Goal: Task Accomplishment & Management: Use online tool/utility

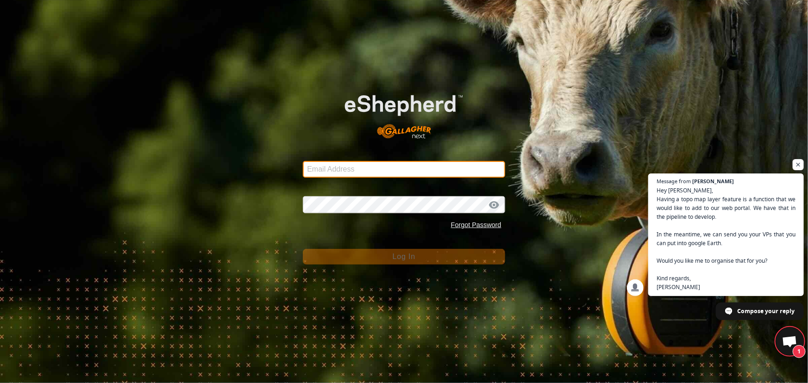
type input "[EMAIL_ADDRESS][DOMAIN_NAME]"
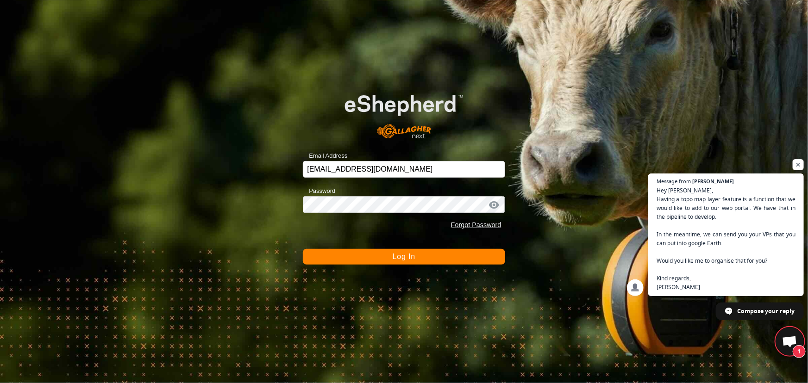
click at [321, 260] on button "Log In" at bounding box center [404, 257] width 202 height 16
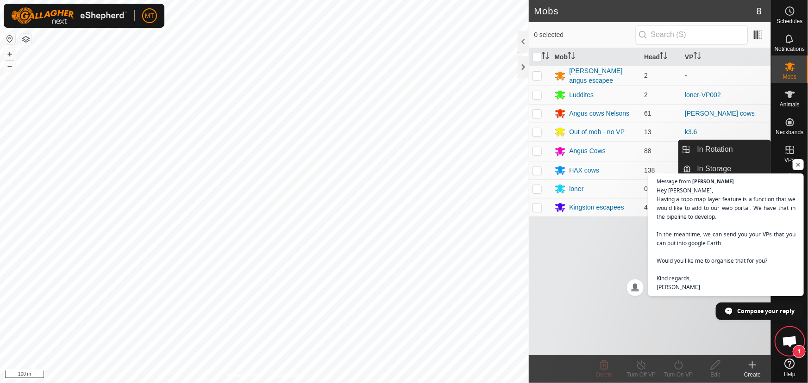
click at [790, 150] on icon at bounding box center [790, 150] width 8 height 8
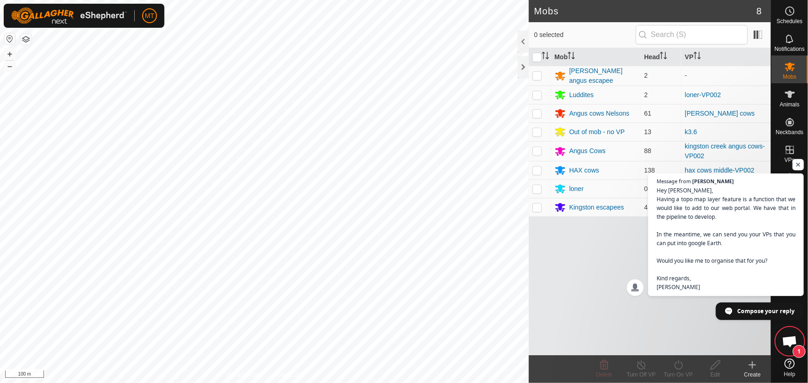
click at [796, 163] on span "Open chat" at bounding box center [799, 165] width 12 height 12
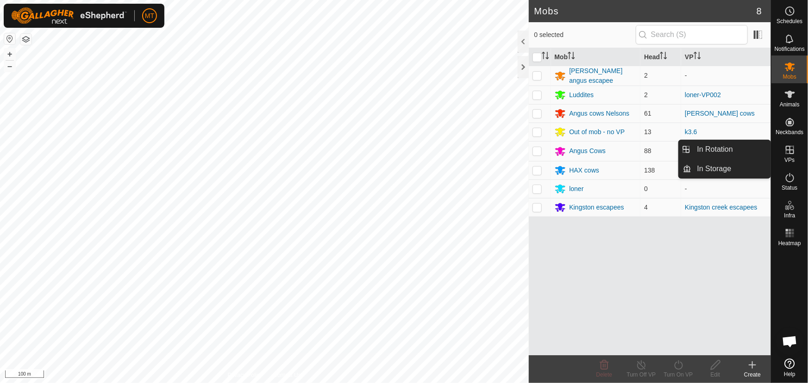
click at [787, 149] on icon at bounding box center [790, 149] width 11 height 11
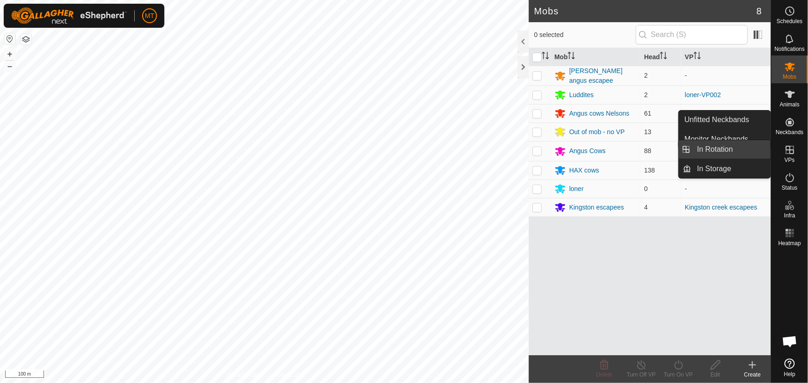
click at [717, 150] on link "In Rotation" at bounding box center [731, 149] width 79 height 19
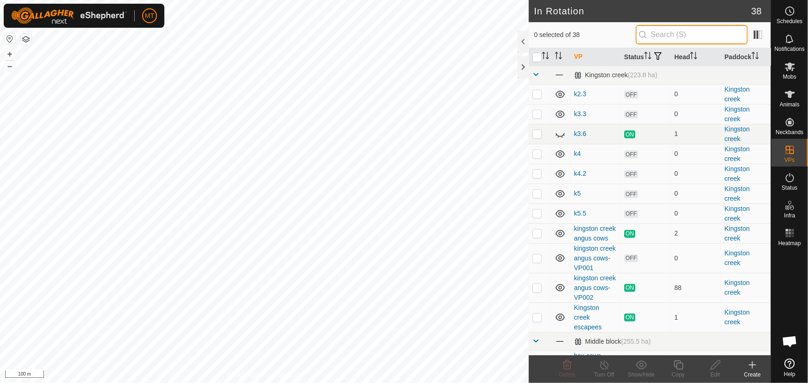
click at [665, 31] on input "text" at bounding box center [692, 34] width 112 height 19
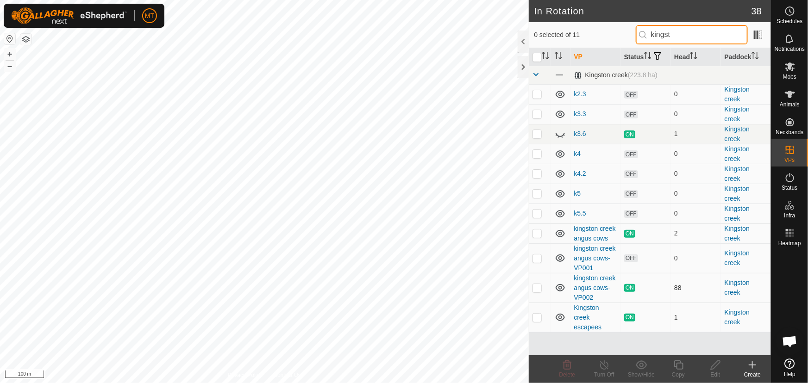
type input "kingst"
click at [535, 286] on p-checkbox at bounding box center [537, 287] width 9 height 7
checkbox input "true"
click at [673, 368] on icon at bounding box center [679, 365] width 12 height 11
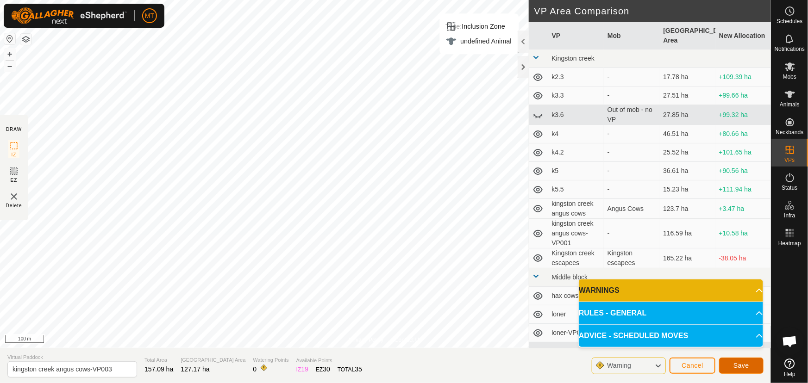
click at [746, 367] on span "Save" at bounding box center [742, 365] width 16 height 7
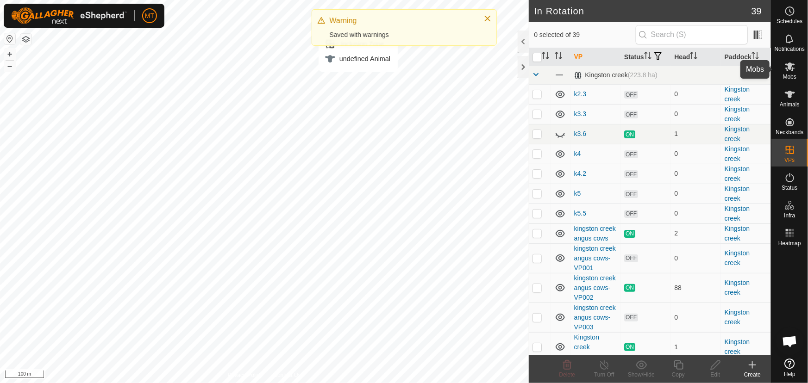
click at [790, 71] on icon at bounding box center [790, 66] width 11 height 11
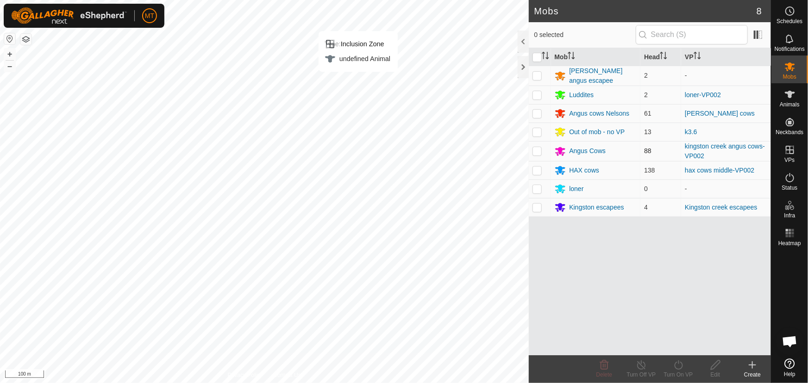
click at [538, 148] on p-checkbox at bounding box center [537, 150] width 9 height 7
checkbox input "true"
click at [678, 367] on icon at bounding box center [679, 365] width 12 height 11
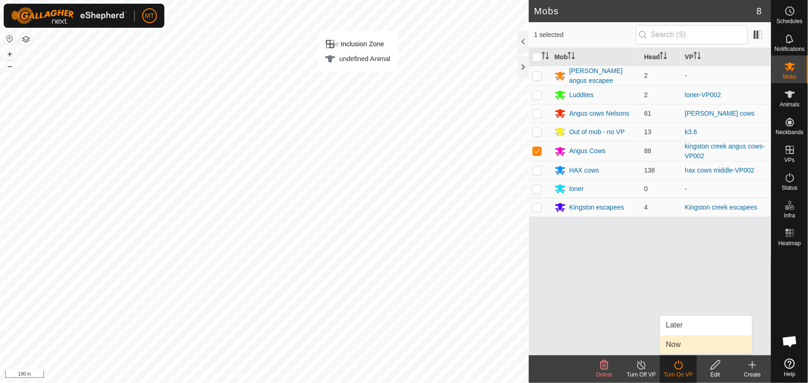
click at [682, 344] on link "Now" at bounding box center [706, 345] width 92 height 19
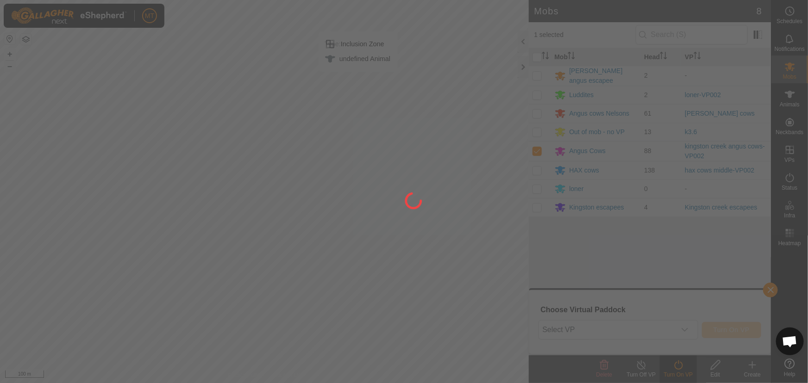
drag, startPoint x: 667, startPoint y: 334, endPoint x: 663, endPoint y: 330, distance: 5.6
click at [663, 330] on div at bounding box center [404, 191] width 808 height 383
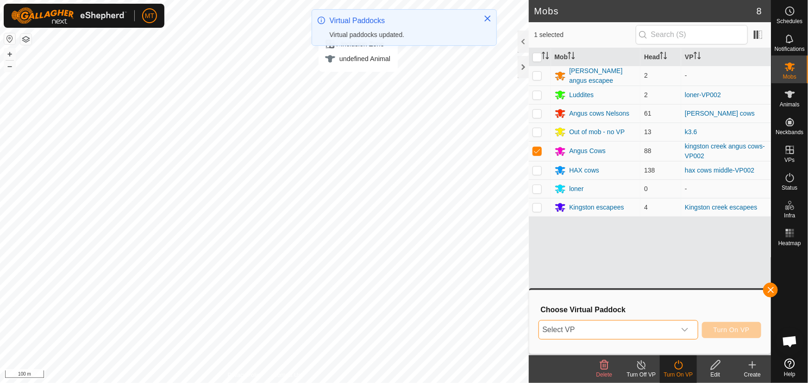
click at [663, 330] on span "Select VP" at bounding box center [607, 330] width 137 height 19
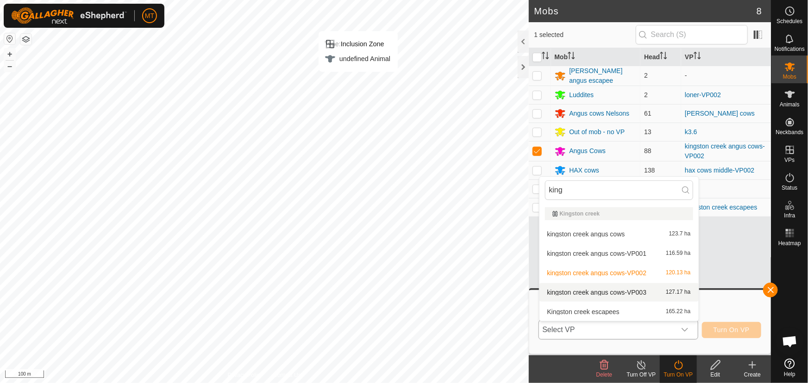
type input "king"
click at [611, 292] on li "kingston creek angus cows-VP003 127.17 ha" at bounding box center [619, 292] width 159 height 19
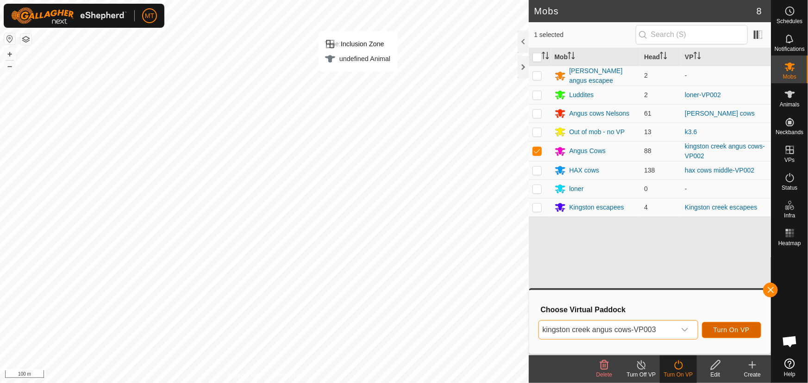
click at [715, 330] on span "Turn On VP" at bounding box center [732, 330] width 36 height 7
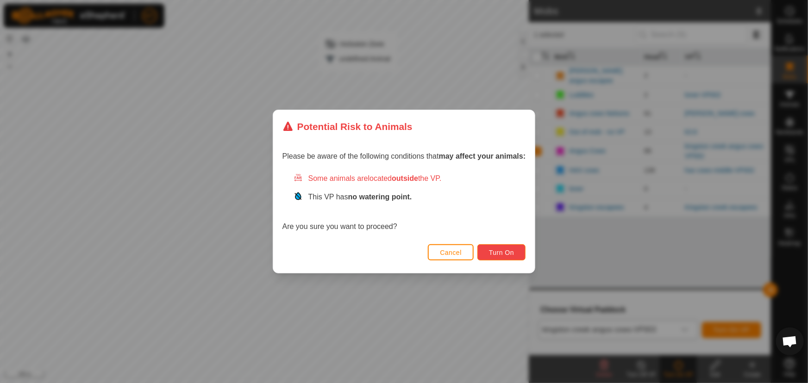
click at [503, 249] on span "Turn On" at bounding box center [501, 252] width 25 height 7
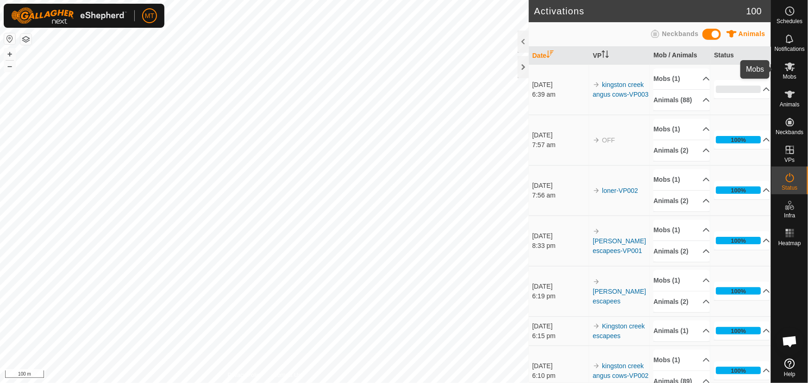
click at [796, 71] on es-mob-svg-icon at bounding box center [790, 66] width 17 height 15
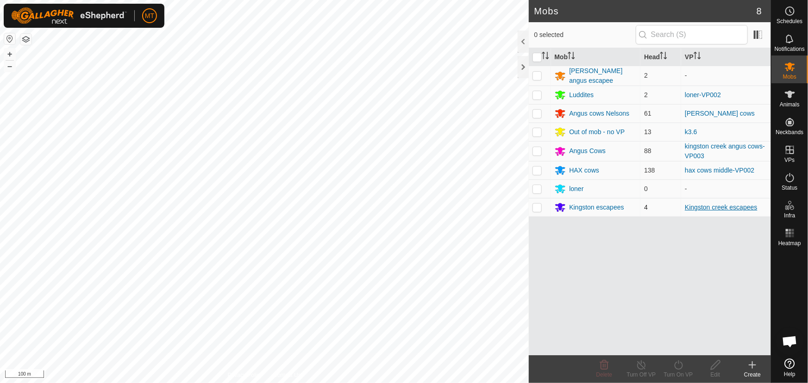
click at [710, 206] on link "Kingston creek escapees" at bounding box center [721, 207] width 72 height 7
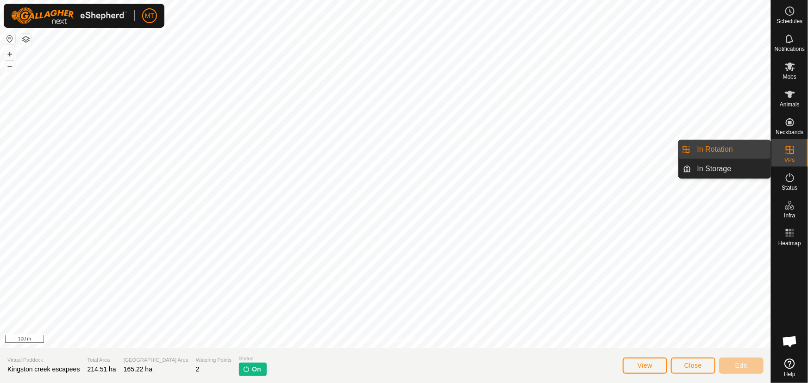
click at [718, 148] on link "In Rotation" at bounding box center [731, 149] width 79 height 19
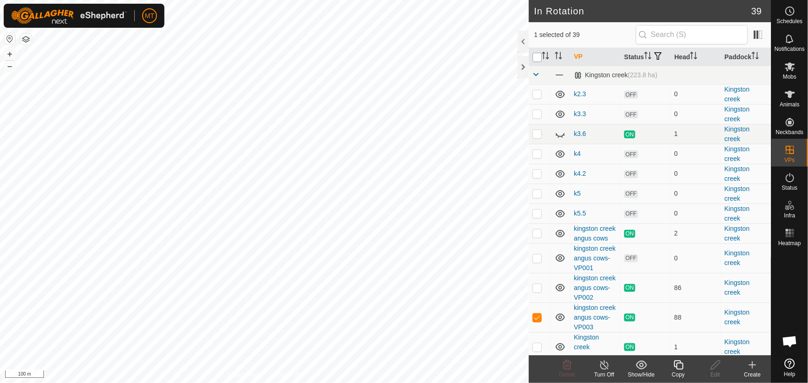
click at [537, 62] on input "checkbox" at bounding box center [537, 57] width 9 height 9
checkbox input "true"
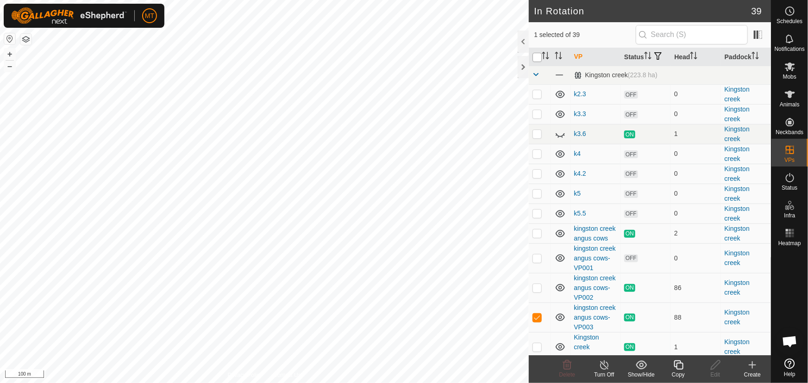
checkbox input "true"
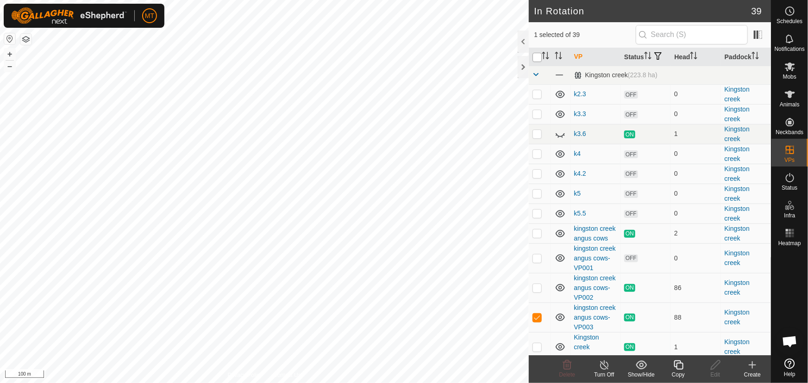
checkbox input "true"
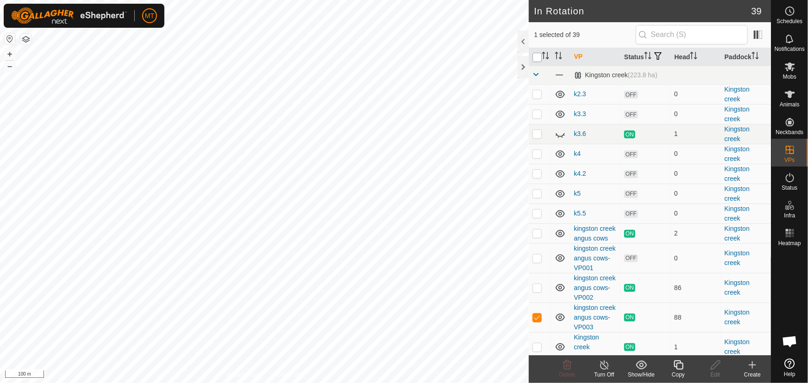
checkbox input "true"
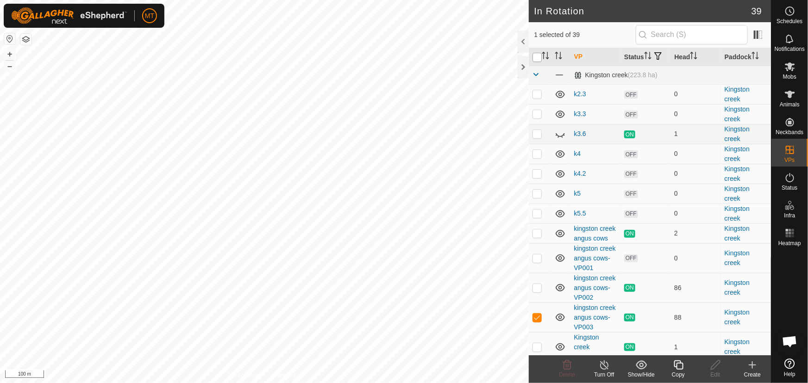
checkbox input "true"
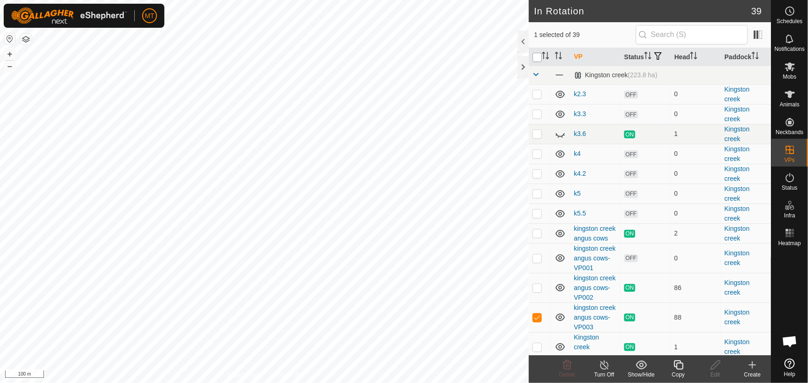
checkbox input "true"
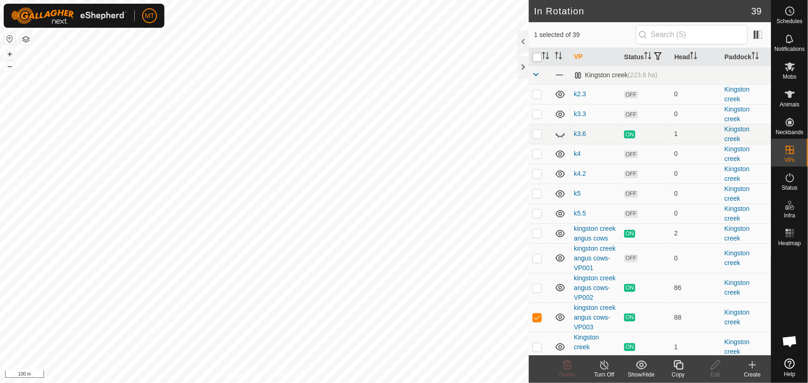
checkbox input "true"
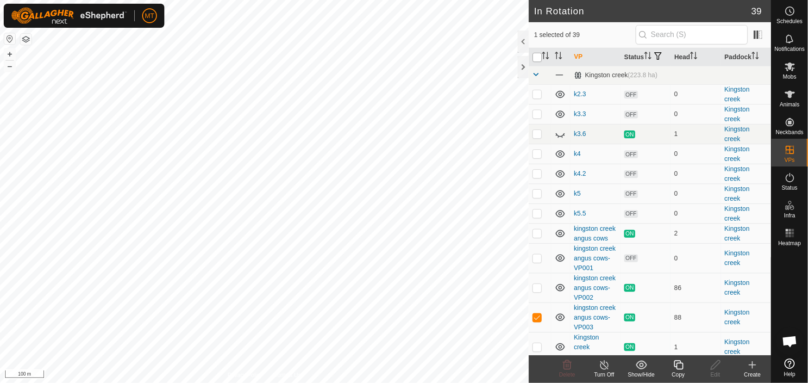
checkbox input "true"
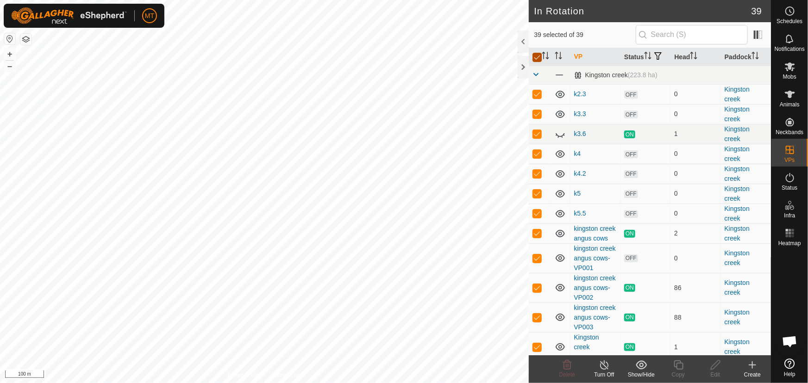
click at [537, 62] on input "checkbox" at bounding box center [537, 57] width 9 height 9
checkbox input "false"
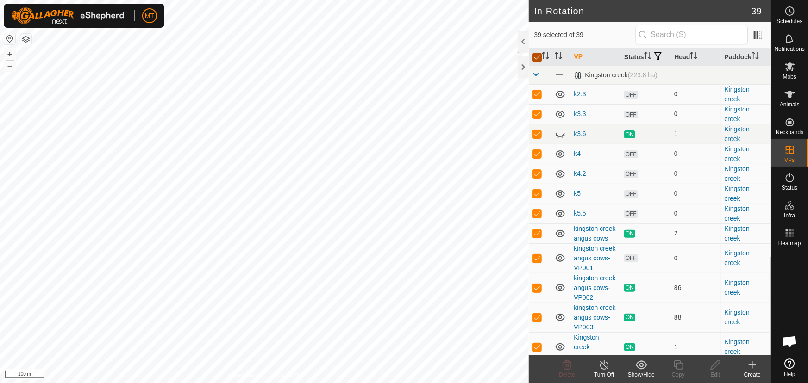
checkbox input "false"
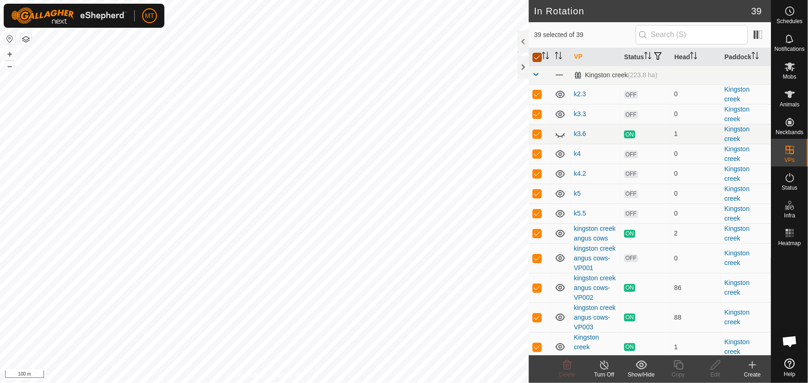
checkbox input "false"
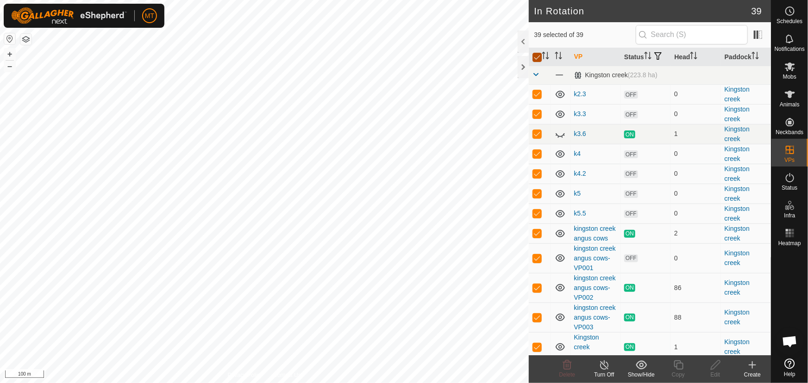
checkbox input "false"
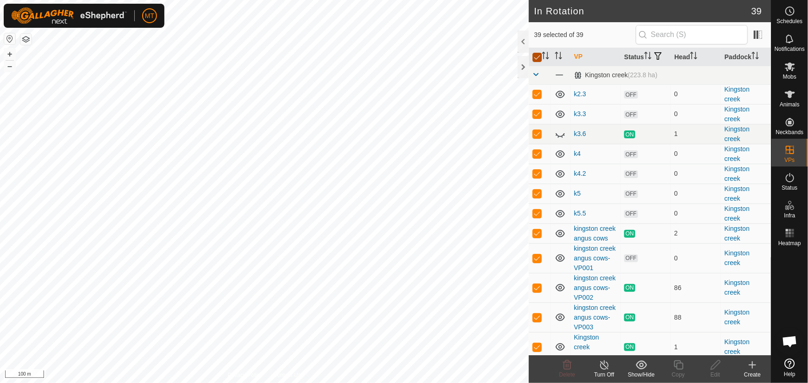
checkbox input "false"
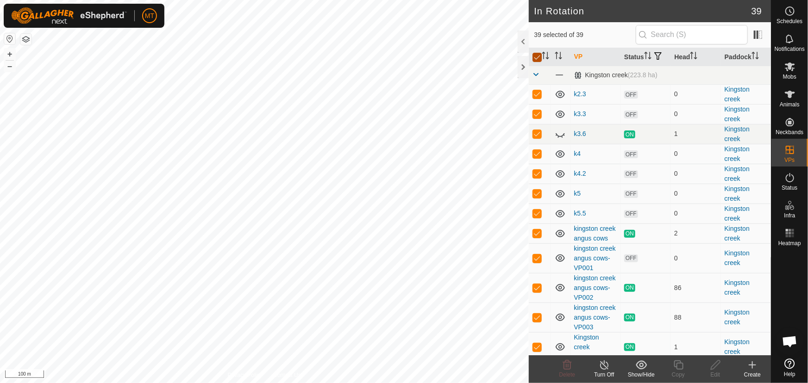
checkbox input "false"
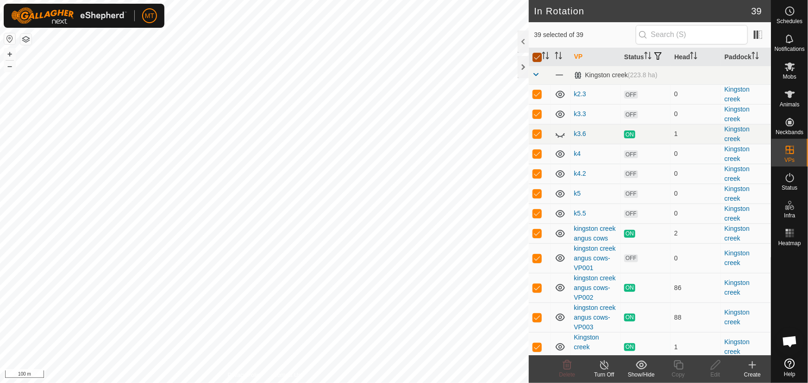
checkbox input "false"
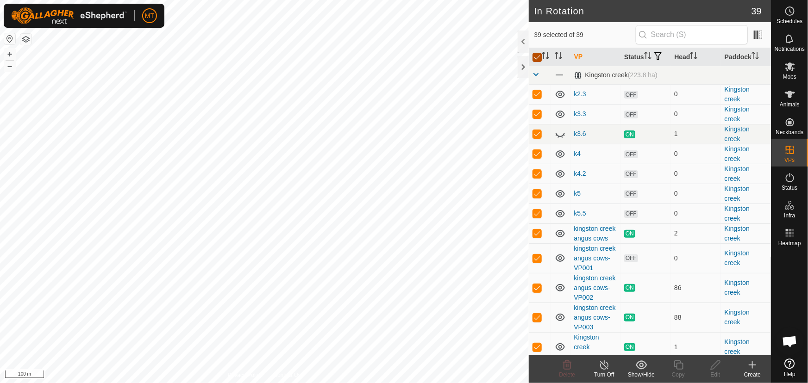
checkbox input "false"
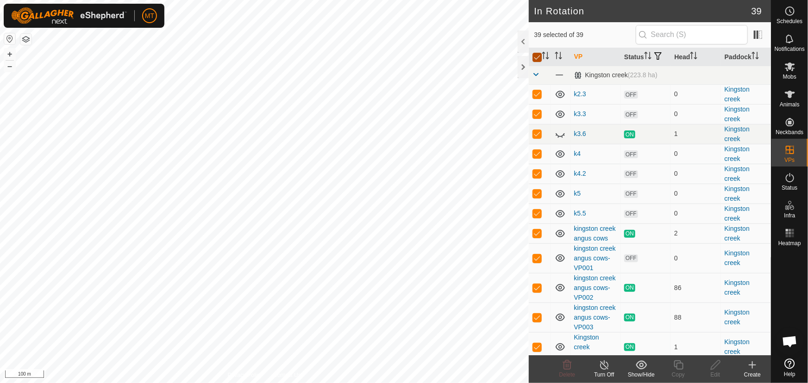
checkbox input "false"
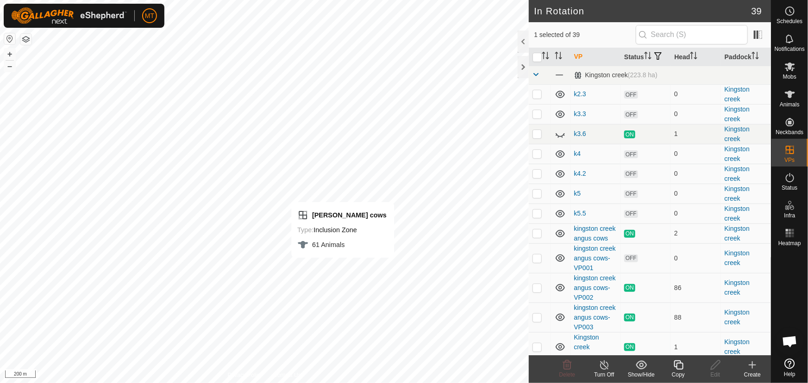
checkbox input "false"
checkbox input "true"
click at [785, 63] on icon at bounding box center [790, 66] width 11 height 11
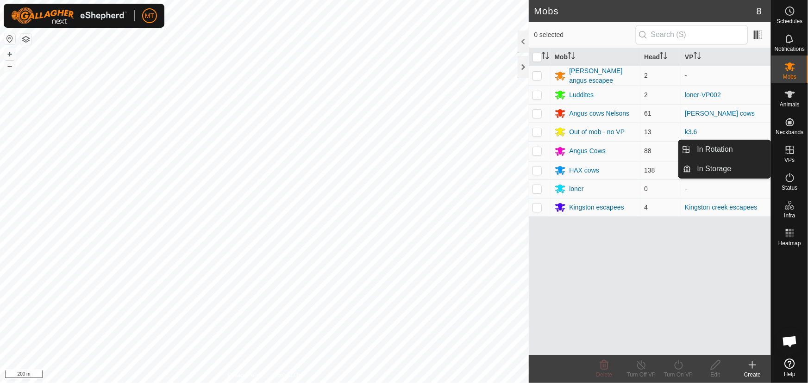
click at [788, 154] on icon at bounding box center [790, 149] width 11 height 11
click at [730, 153] on link "In Rotation" at bounding box center [731, 149] width 79 height 19
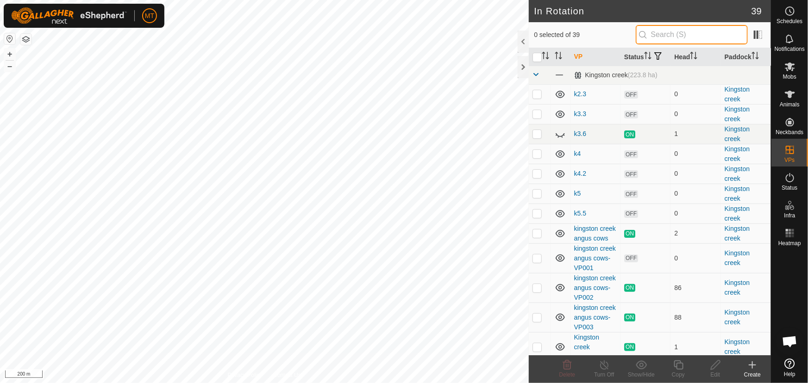
click at [663, 40] on input "text" at bounding box center [692, 34] width 112 height 19
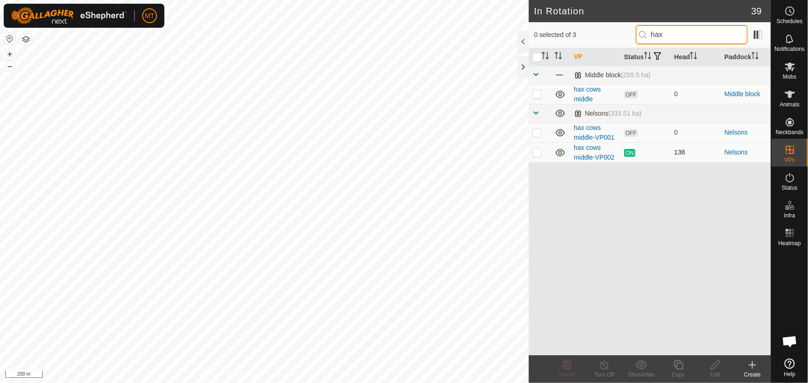
type input "hax"
click at [536, 152] on p-checkbox at bounding box center [537, 152] width 9 height 7
checkbox input "true"
click at [675, 369] on icon at bounding box center [679, 365] width 12 height 11
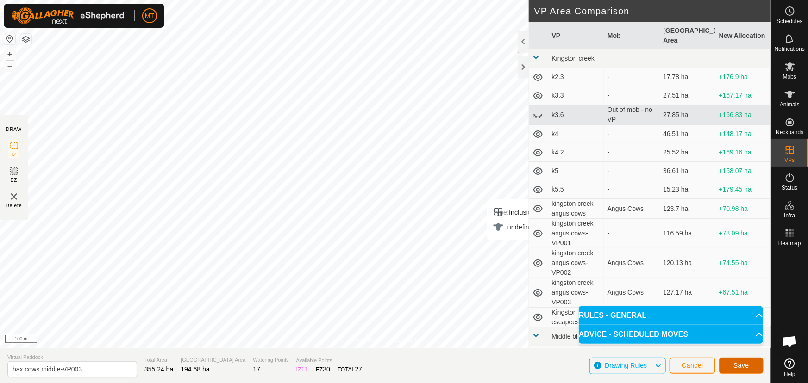
click at [739, 365] on span "Save" at bounding box center [742, 365] width 16 height 7
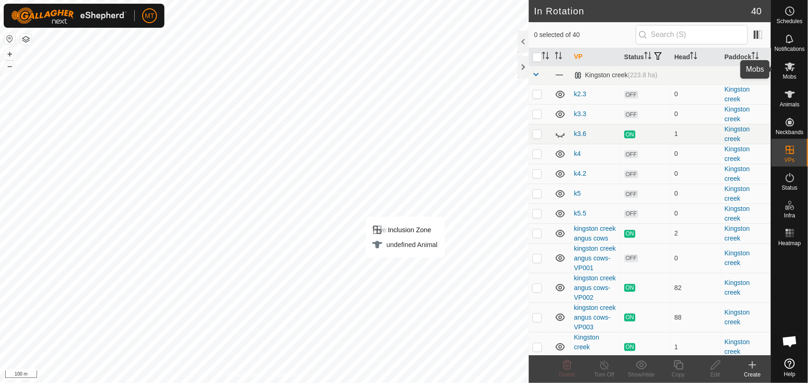
click at [789, 66] on icon at bounding box center [790, 67] width 10 height 9
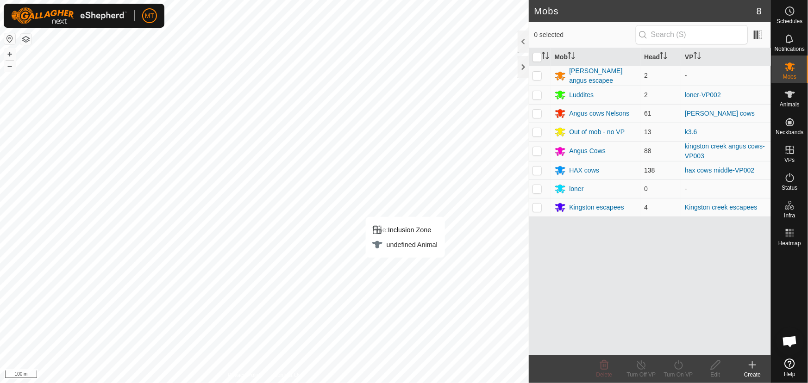
click at [539, 169] on p-checkbox at bounding box center [537, 170] width 9 height 7
checkbox input "true"
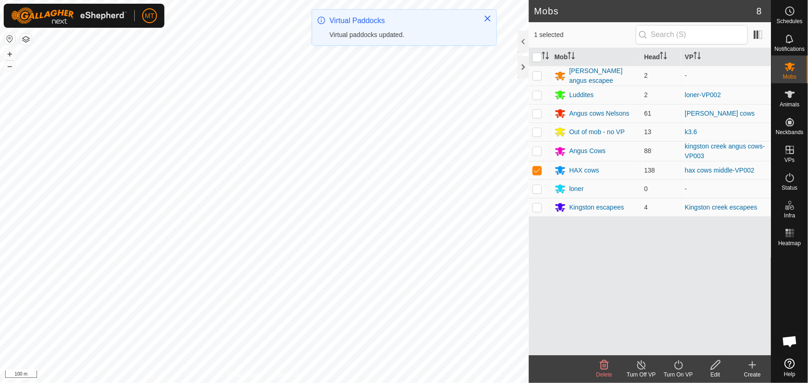
click at [676, 364] on icon at bounding box center [679, 365] width 12 height 11
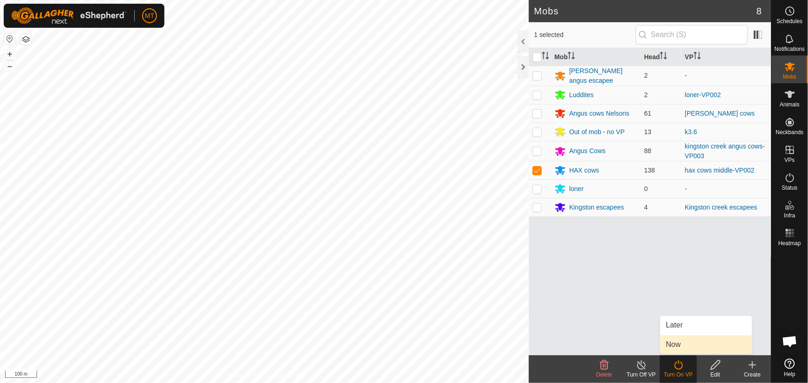
click at [679, 343] on link "Now" at bounding box center [706, 345] width 92 height 19
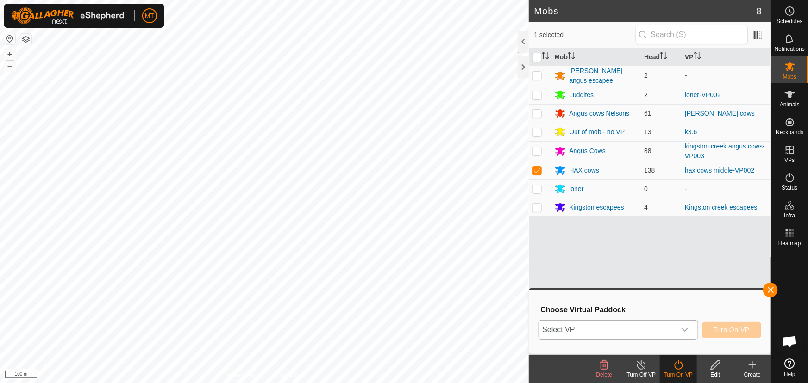
click at [584, 329] on span "Select VP" at bounding box center [607, 330] width 137 height 19
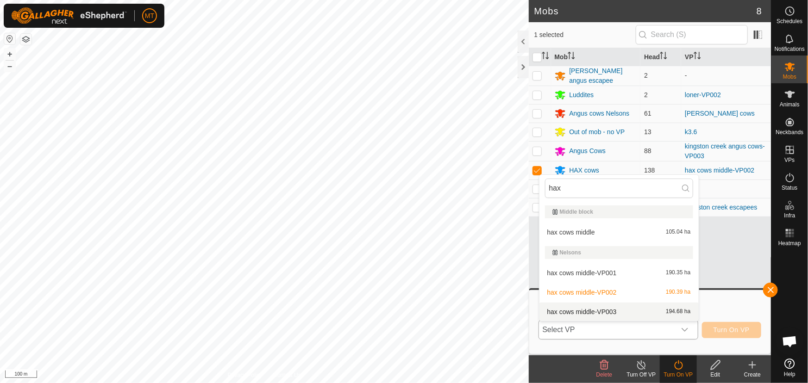
type input "hax"
click at [592, 308] on li "hax cows middle-VP003 194.68 ha" at bounding box center [619, 312] width 159 height 19
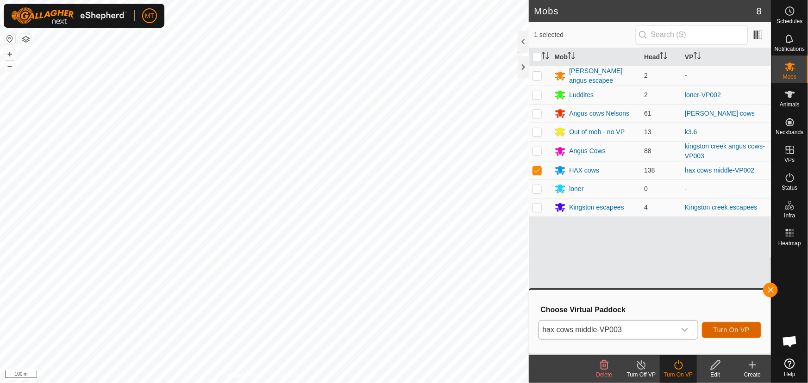
click at [729, 331] on span "Turn On VP" at bounding box center [732, 330] width 36 height 7
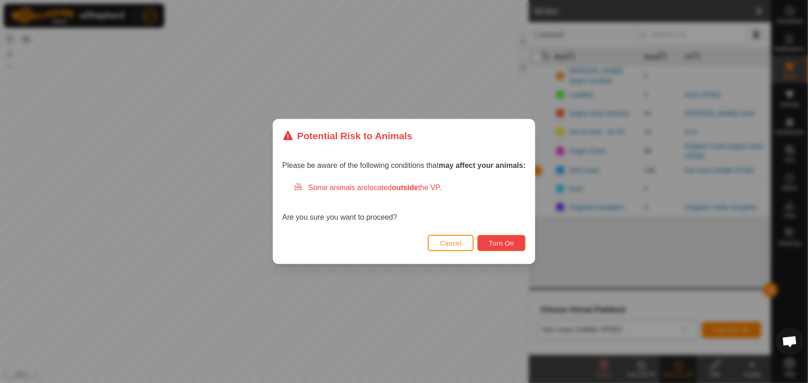
click at [507, 236] on button "Turn On" at bounding box center [501, 243] width 48 height 16
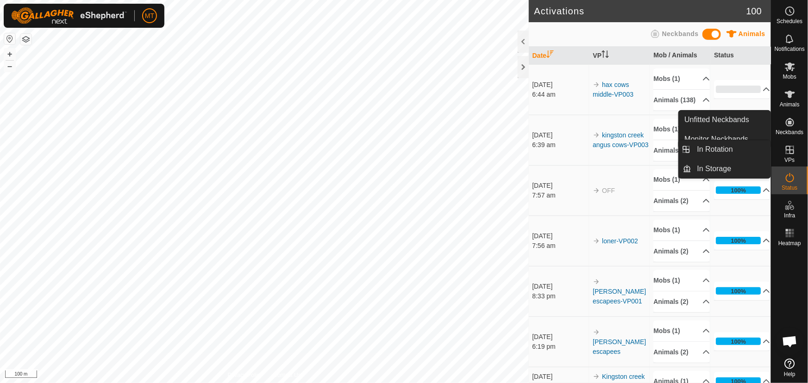
click at [788, 152] on icon at bounding box center [790, 149] width 11 height 11
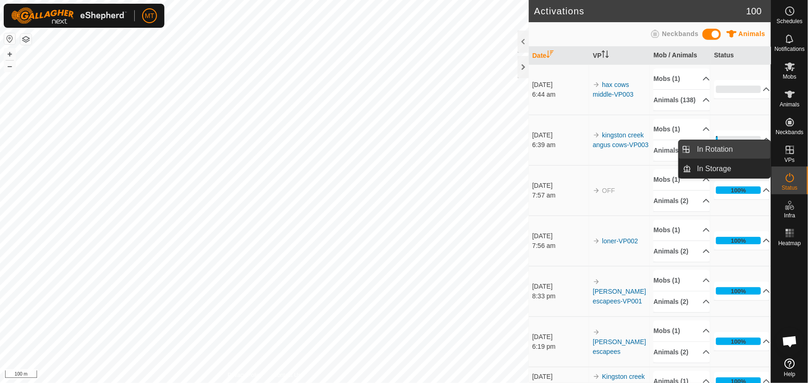
click at [734, 155] on link "In Rotation" at bounding box center [731, 149] width 79 height 19
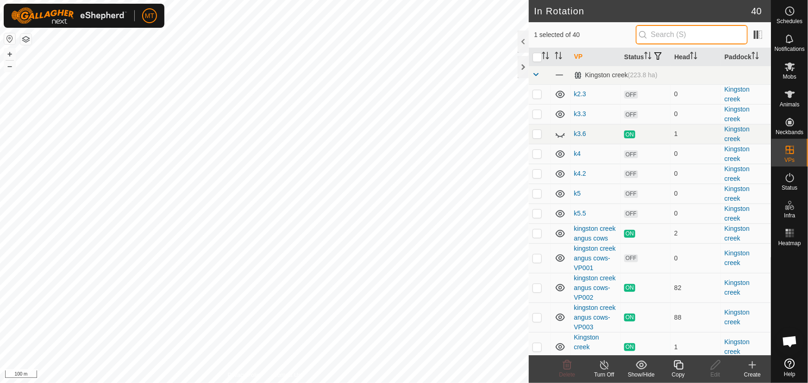
click at [663, 35] on input "text" at bounding box center [692, 34] width 112 height 19
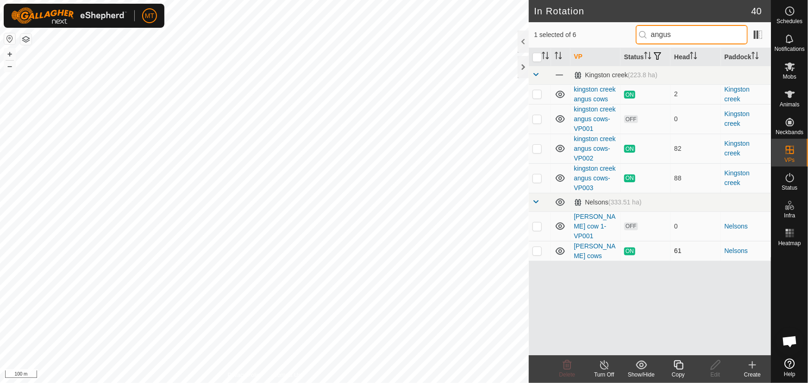
type input "angus"
click at [535, 247] on p-checkbox at bounding box center [537, 250] width 9 height 7
checkbox input "true"
click at [536, 58] on input "checkbox" at bounding box center [537, 57] width 9 height 9
checkbox input "true"
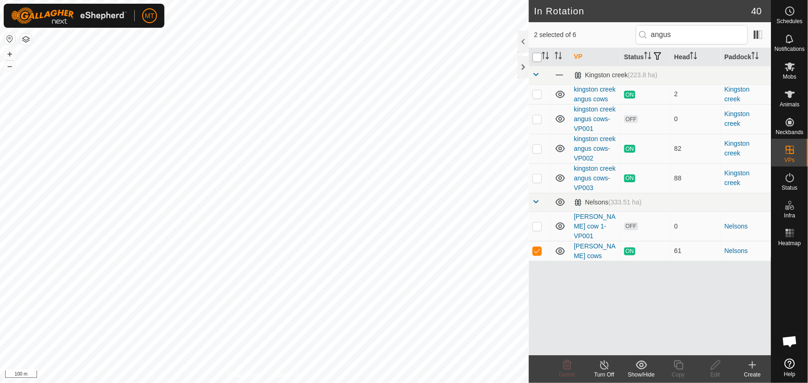
checkbox input "true"
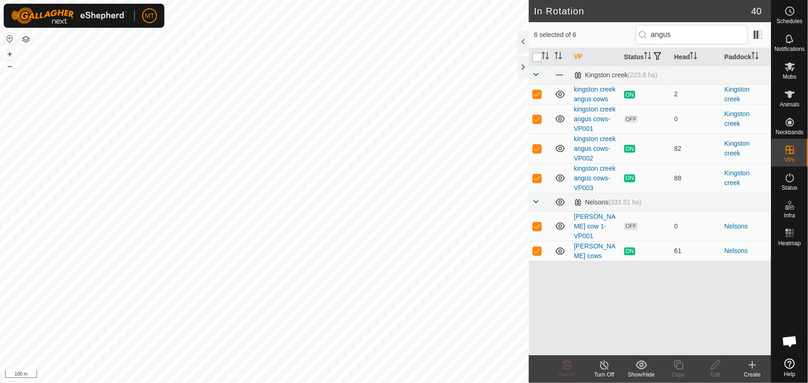
click at [536, 58] on input "checkbox" at bounding box center [537, 57] width 9 height 9
click at [538, 53] on input "checkbox" at bounding box center [537, 57] width 9 height 9
click at [539, 56] on input "checkbox" at bounding box center [537, 57] width 9 height 9
click at [540, 55] on input "checkbox" at bounding box center [537, 57] width 9 height 9
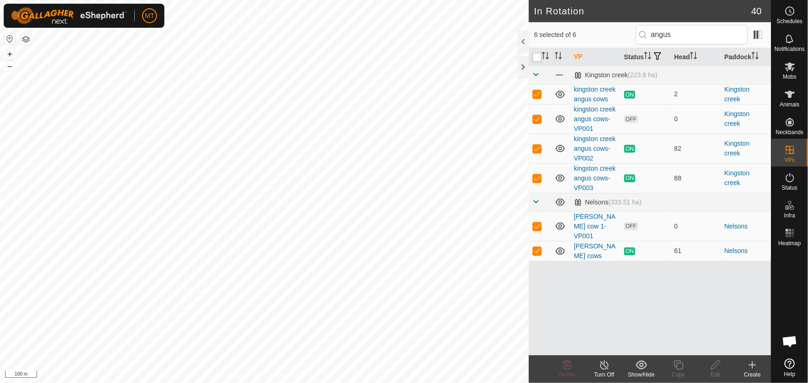
checkbox input "false"
click at [541, 52] on th at bounding box center [540, 57] width 22 height 18
click at [539, 247] on p-checkbox at bounding box center [537, 250] width 9 height 7
checkbox input "false"
click at [537, 223] on p-checkbox at bounding box center [537, 226] width 9 height 7
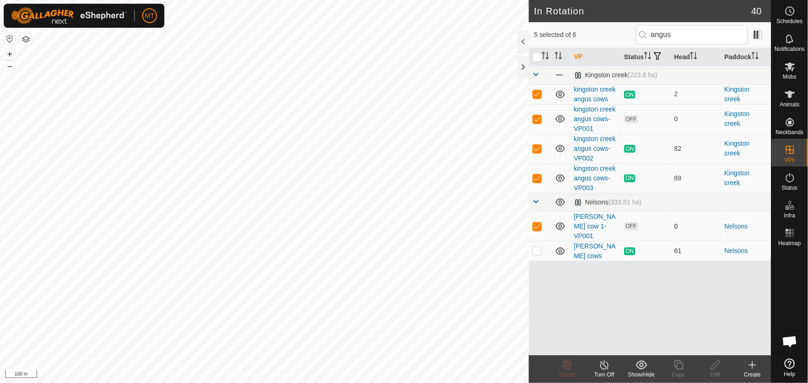
checkbox input "false"
click at [535, 176] on p-checkbox at bounding box center [537, 178] width 9 height 7
checkbox input "false"
click at [537, 149] on p-checkbox at bounding box center [537, 148] width 9 height 7
checkbox input "false"
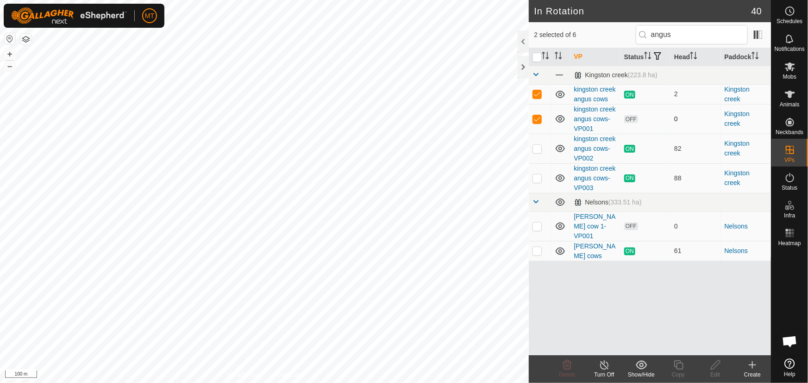
click at [537, 119] on p-checkbox at bounding box center [537, 118] width 9 height 7
checkbox input "false"
click at [537, 95] on p-checkbox at bounding box center [537, 93] width 9 height 7
checkbox input "false"
click at [537, 247] on p-checkbox at bounding box center [537, 250] width 9 height 7
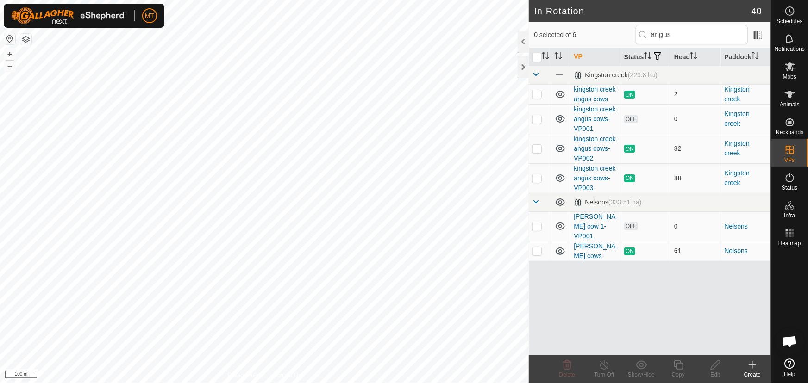
checkbox input "true"
click at [674, 366] on icon at bounding box center [678, 365] width 9 height 9
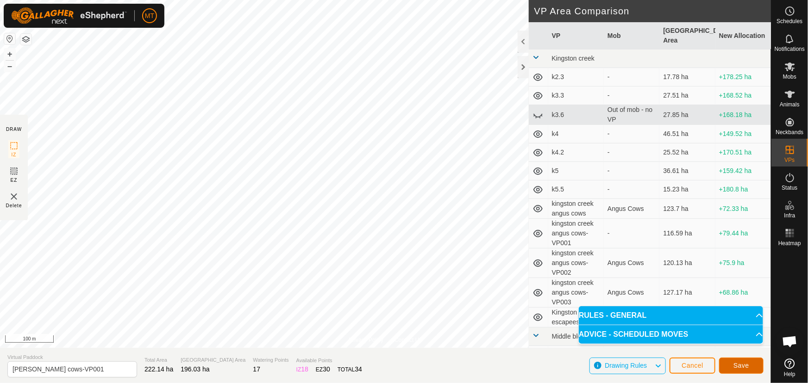
click at [742, 364] on span "Save" at bounding box center [742, 365] width 16 height 7
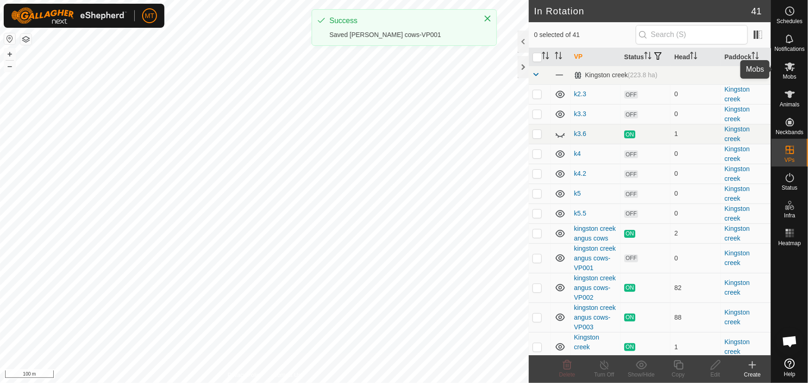
click at [788, 68] on icon at bounding box center [790, 66] width 11 height 11
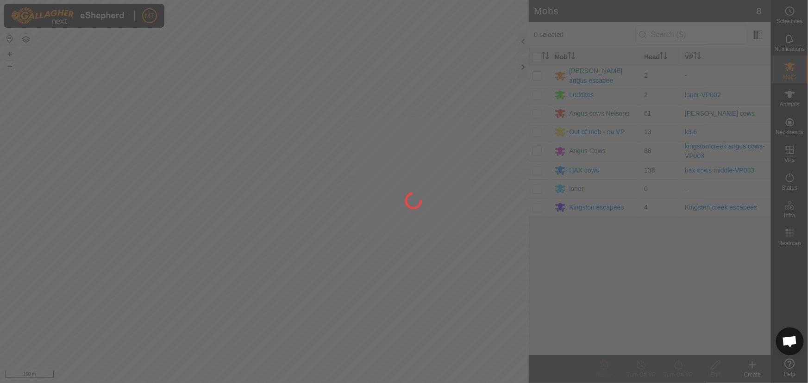
click at [535, 114] on div at bounding box center [404, 191] width 808 height 383
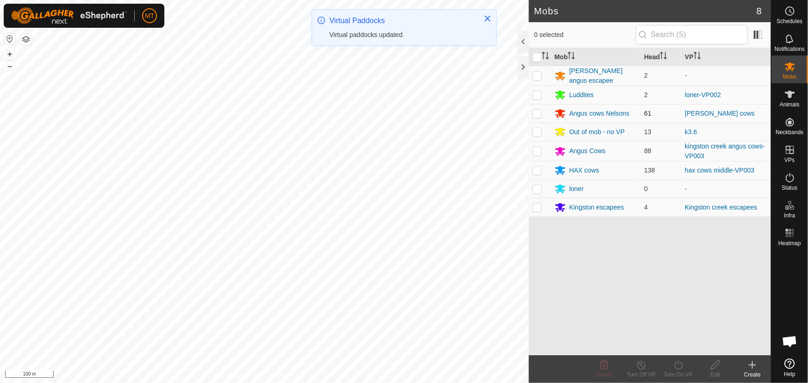
click at [536, 111] on p-checkbox at bounding box center [537, 113] width 9 height 7
checkbox input "true"
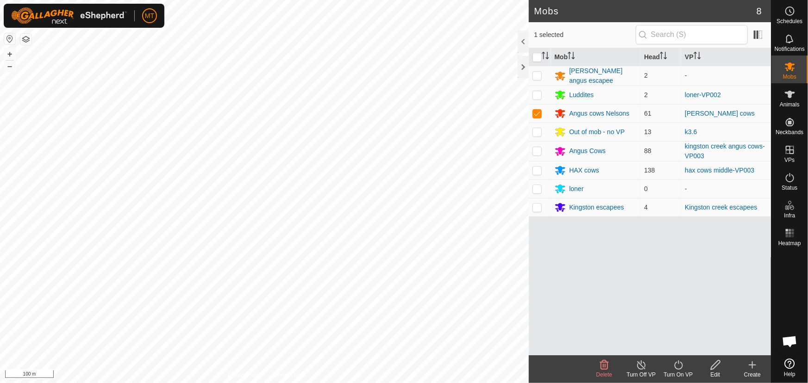
click at [681, 370] on icon at bounding box center [679, 365] width 12 height 11
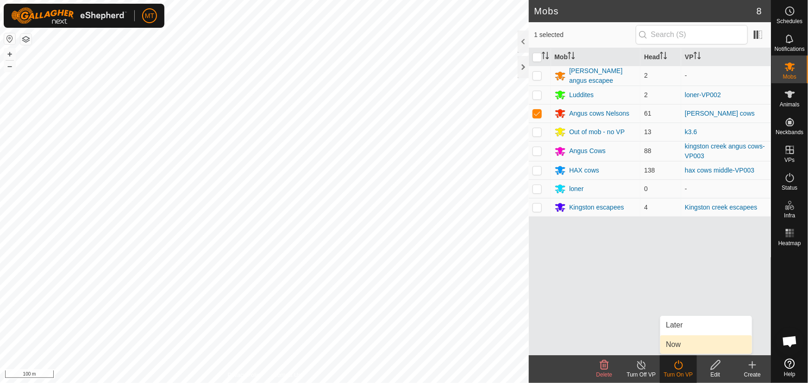
click at [677, 340] on link "Now" at bounding box center [706, 345] width 92 height 19
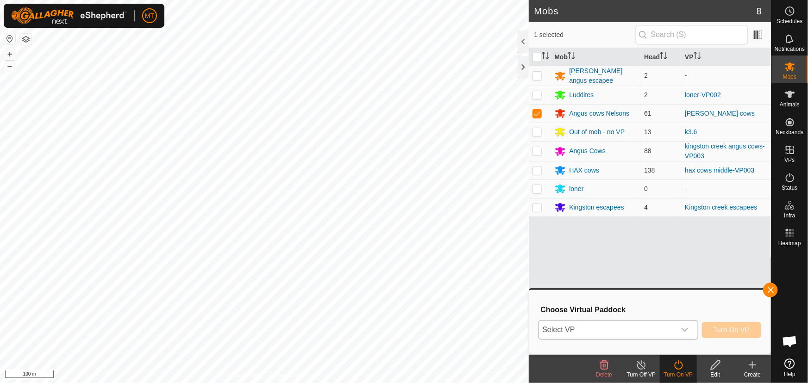
click at [616, 328] on span "Select VP" at bounding box center [607, 330] width 137 height 19
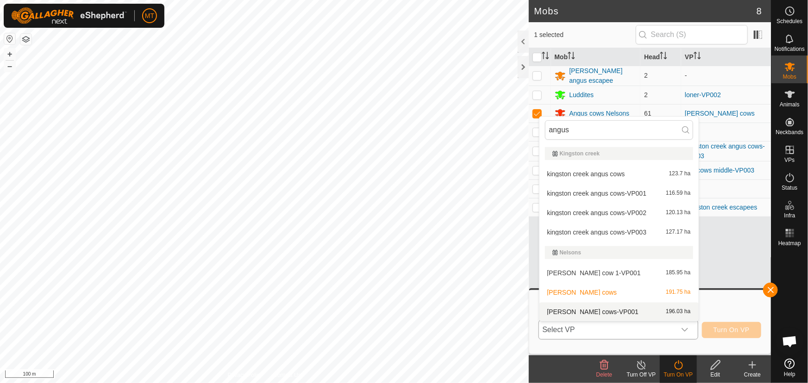
type input "angus"
click at [604, 310] on li "[PERSON_NAME] cows-VP001 196.03 ha" at bounding box center [619, 312] width 159 height 19
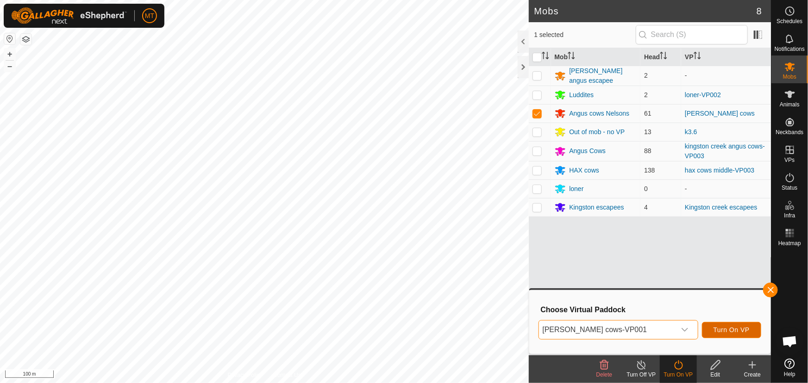
click at [723, 329] on span "Turn On VP" at bounding box center [732, 330] width 36 height 7
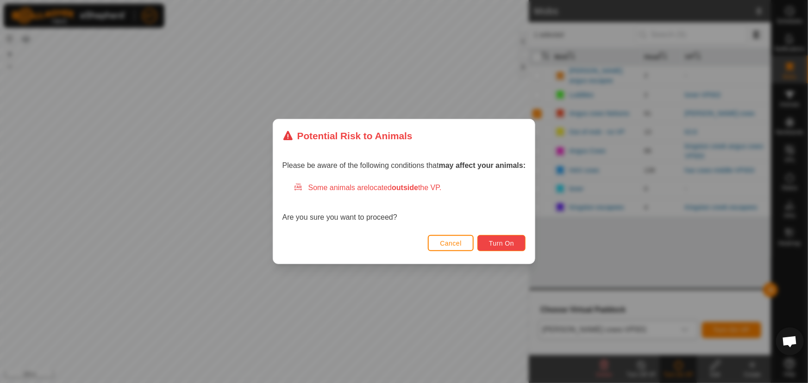
click at [520, 246] on button "Turn On" at bounding box center [501, 243] width 48 height 16
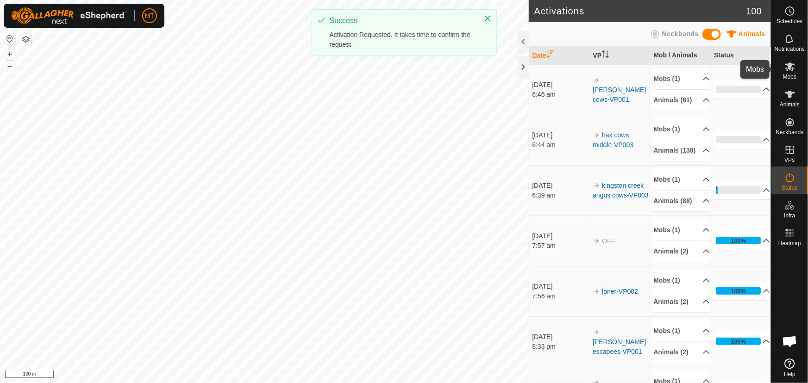
click at [790, 70] on icon at bounding box center [790, 66] width 11 height 11
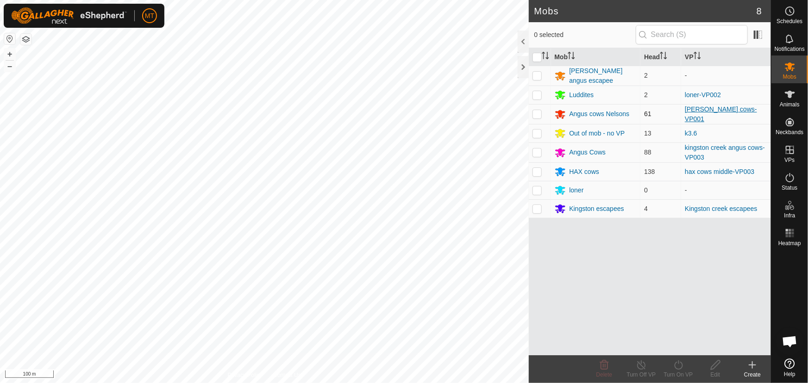
click at [727, 111] on link "[PERSON_NAME] cows-VP001" at bounding box center [721, 114] width 72 height 17
